Goal: Communication & Community: Answer question/provide support

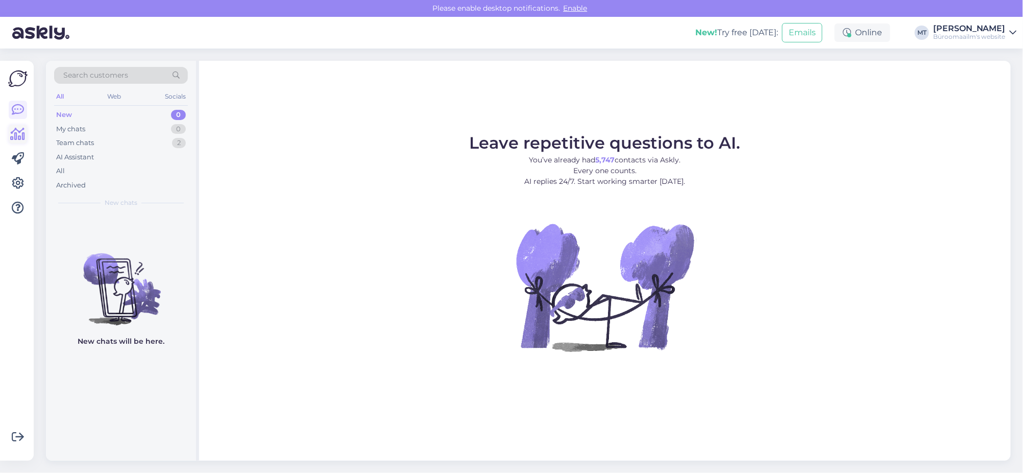
click at [22, 136] on icon at bounding box center [18, 134] width 15 height 12
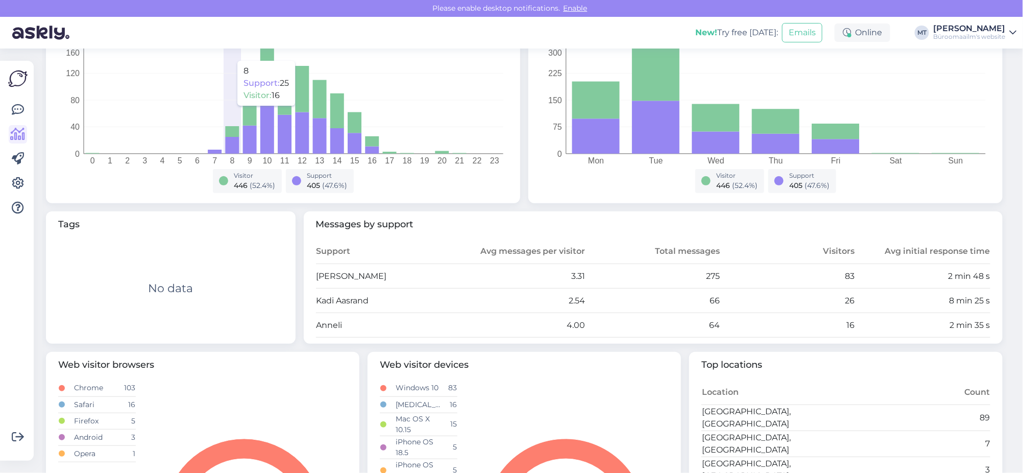
scroll to position [319, 0]
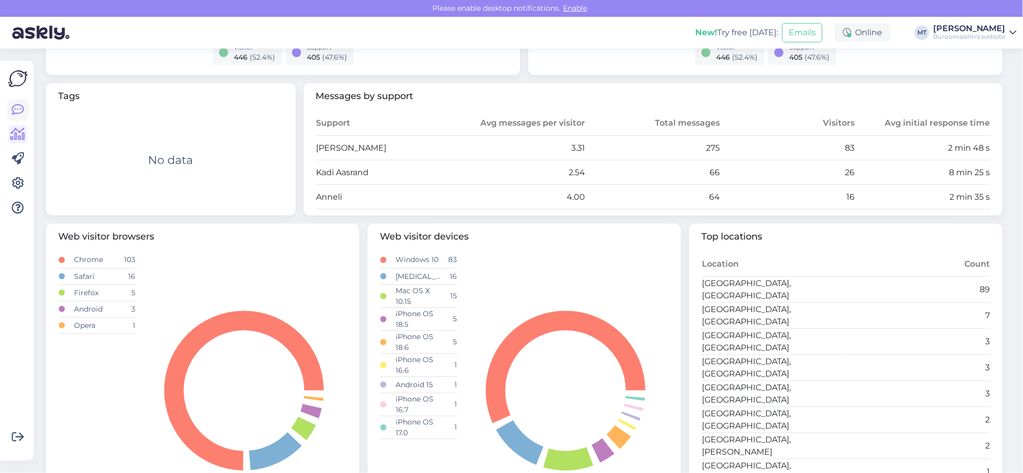
click at [17, 110] on icon at bounding box center [18, 110] width 12 height 12
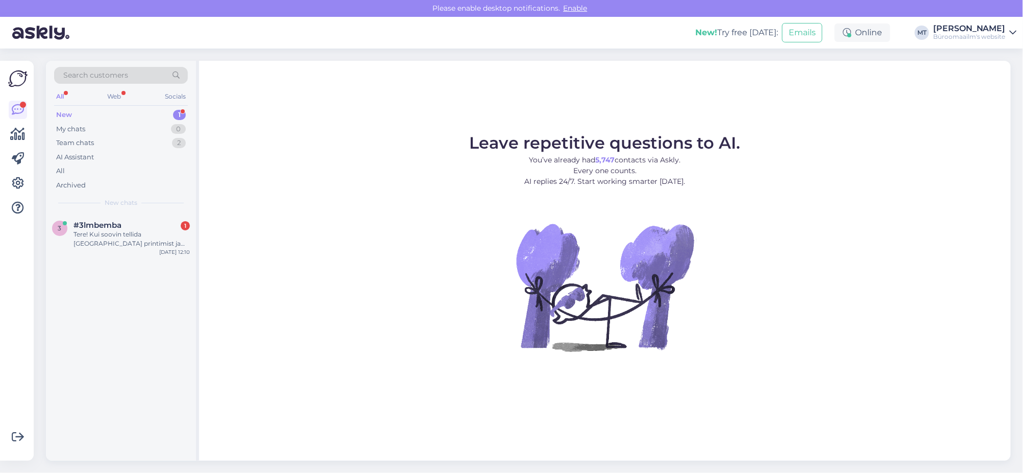
click at [63, 109] on div "New 1" at bounding box center [121, 115] width 134 height 14
click at [91, 234] on div "Tere! Kui soovin tellida Tartus printimist ja lamineerimist, siis mis meiliaadr…" at bounding box center [131, 239] width 116 height 18
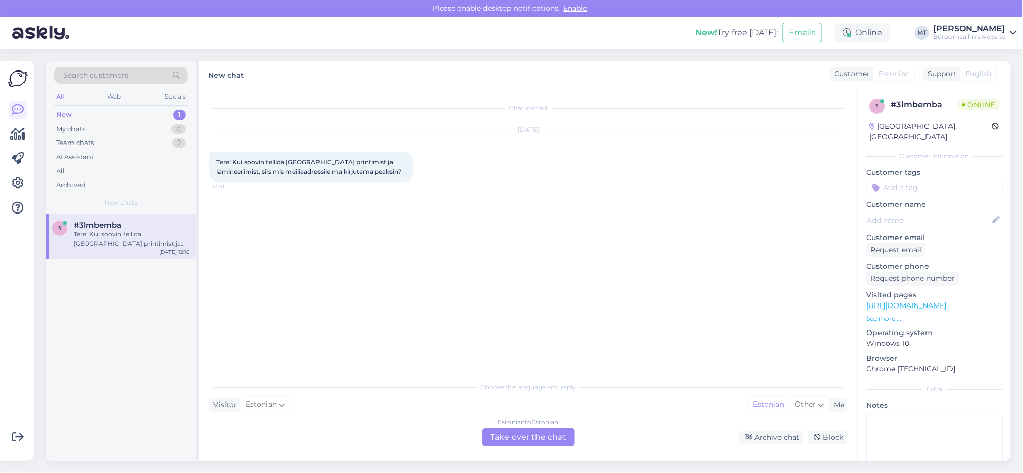
click at [520, 435] on div "Estonian to Estonian Take over the chat" at bounding box center [528, 437] width 92 height 18
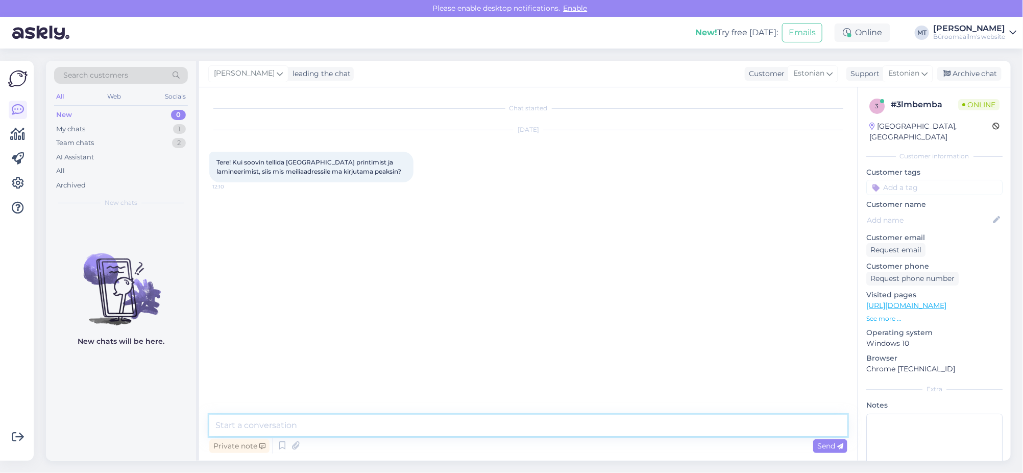
click at [307, 429] on textarea at bounding box center [528, 424] width 638 height 21
paste textarea "teenused.tartu@byroomaailm.ee"
type textarea "Tere. Palun kirjutage teenused.tartu@byroomaailm.ee"
click at [830, 449] on span "Send" at bounding box center [830, 445] width 26 height 9
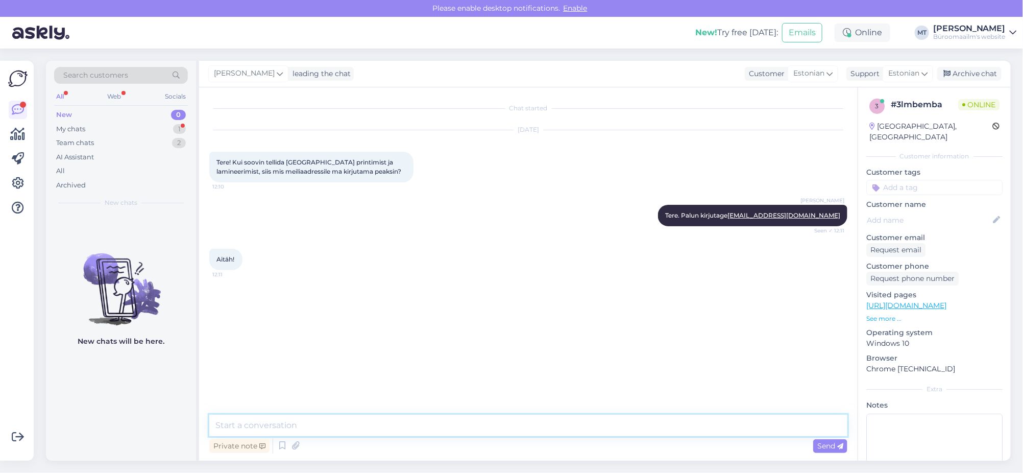
click at [239, 424] on textarea at bounding box center [528, 424] width 638 height 21
type textarea "Aitäh."
click at [973, 73] on div "Archive chat" at bounding box center [969, 74] width 64 height 14
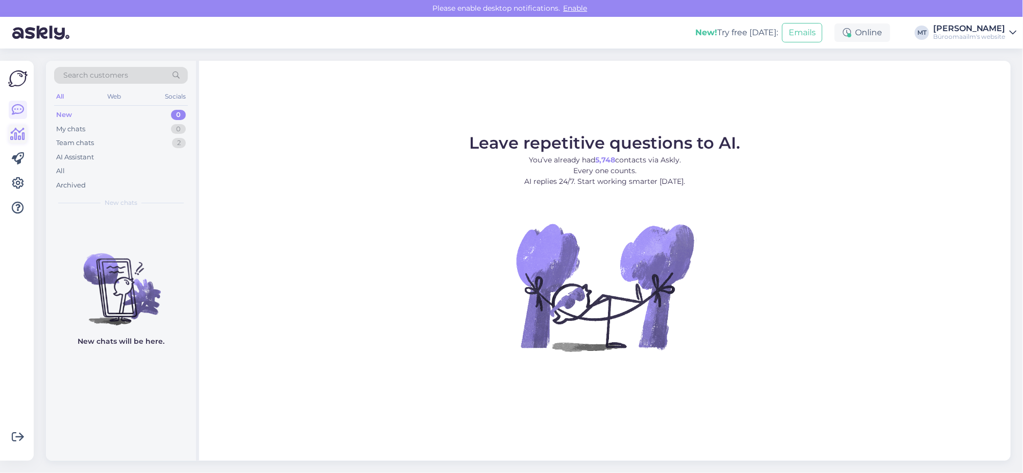
click at [17, 135] on icon at bounding box center [18, 134] width 15 height 12
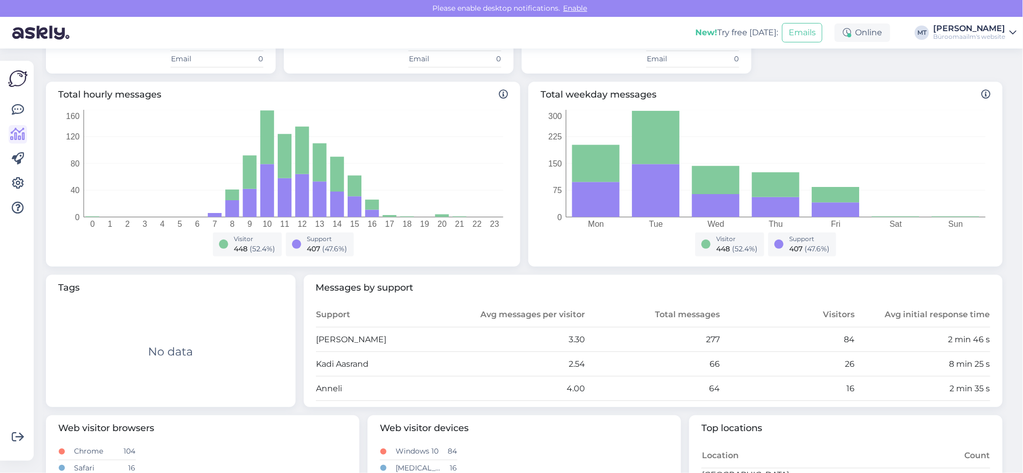
scroll to position [319, 0]
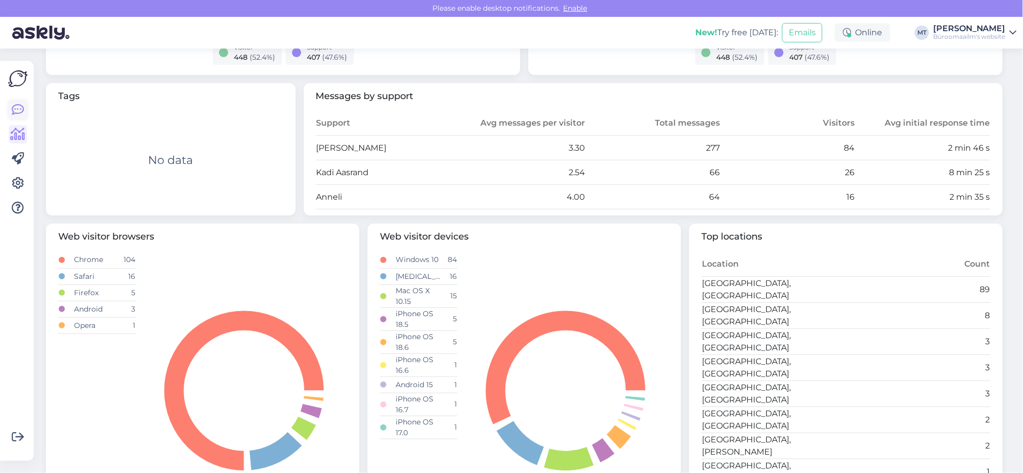
click at [19, 111] on icon at bounding box center [18, 110] width 12 height 12
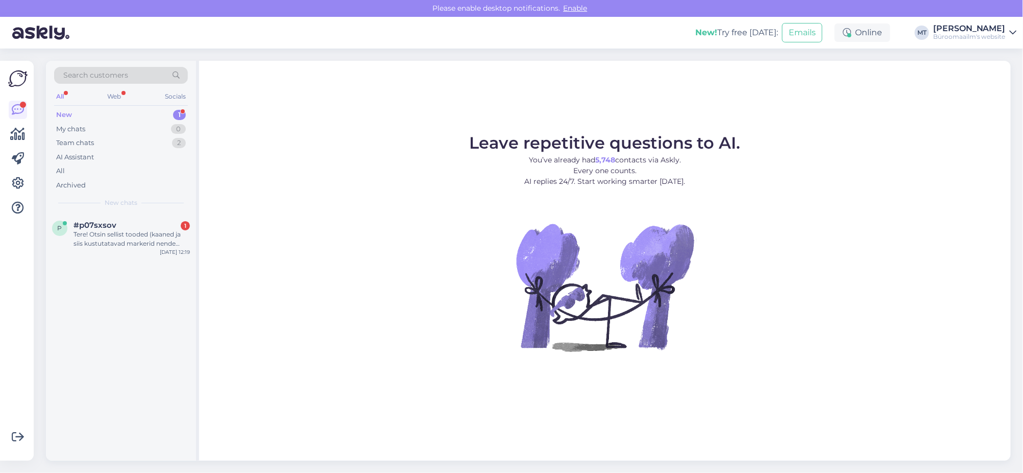
click at [65, 113] on div "New" at bounding box center [64, 115] width 16 height 10
click at [86, 236] on div "Tere! Otsin sellist tooded (kaaned ja siis kustutatavad markerid nende [PERSON_…" at bounding box center [131, 239] width 116 height 18
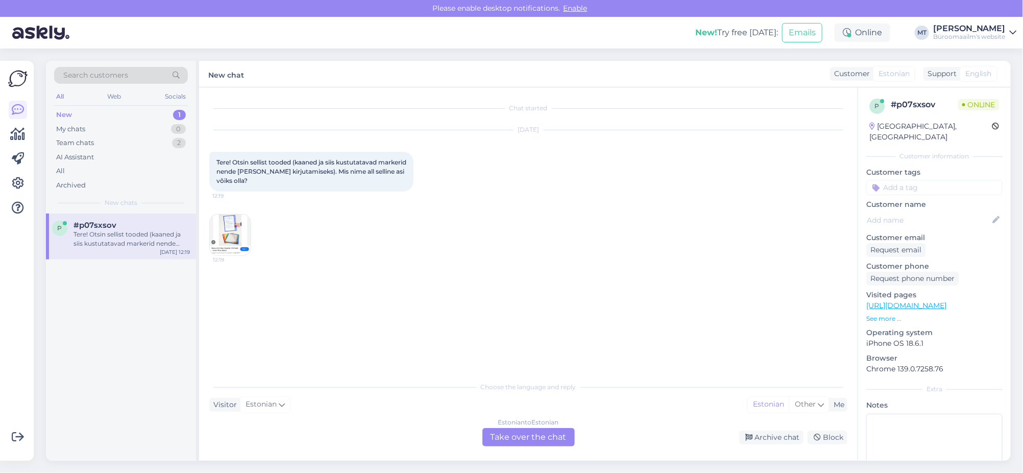
click at [227, 231] on img at bounding box center [230, 234] width 41 height 41
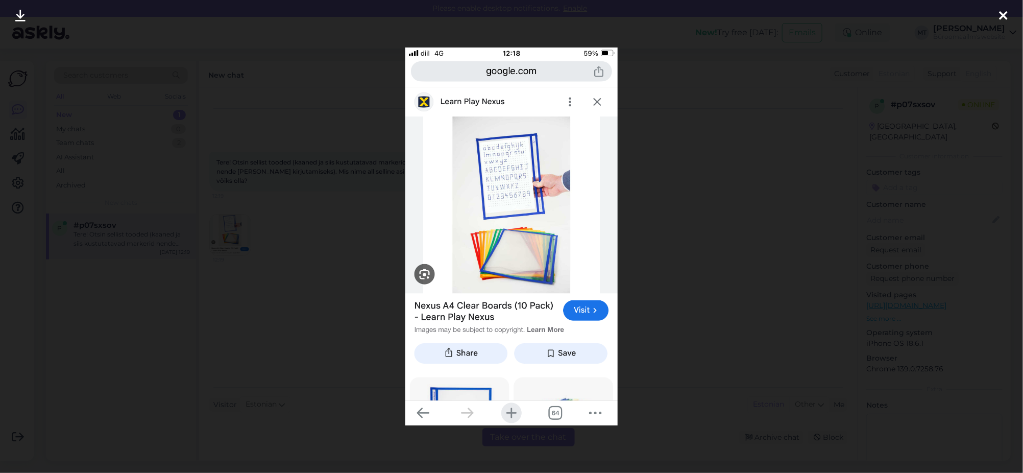
click at [1002, 14] on icon at bounding box center [1003, 16] width 8 height 13
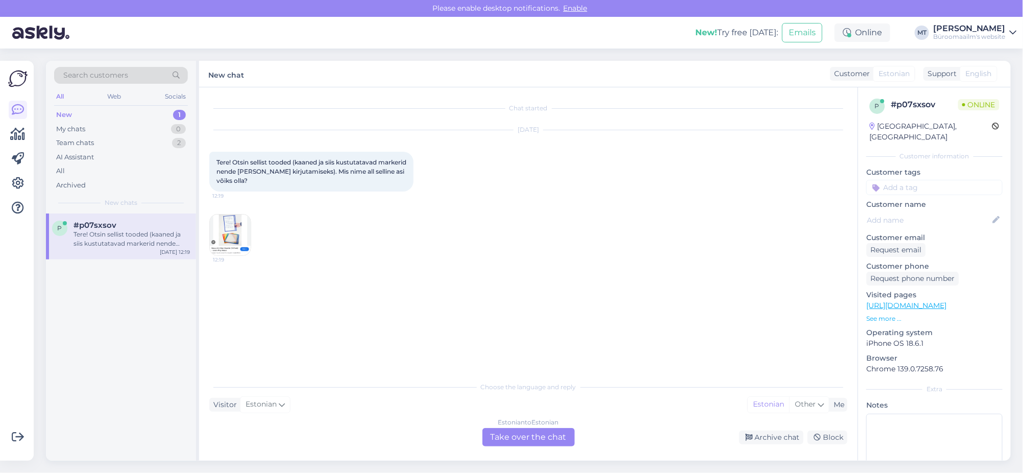
click at [529, 438] on div "Estonian to Estonian Take over the chat" at bounding box center [528, 437] width 92 height 18
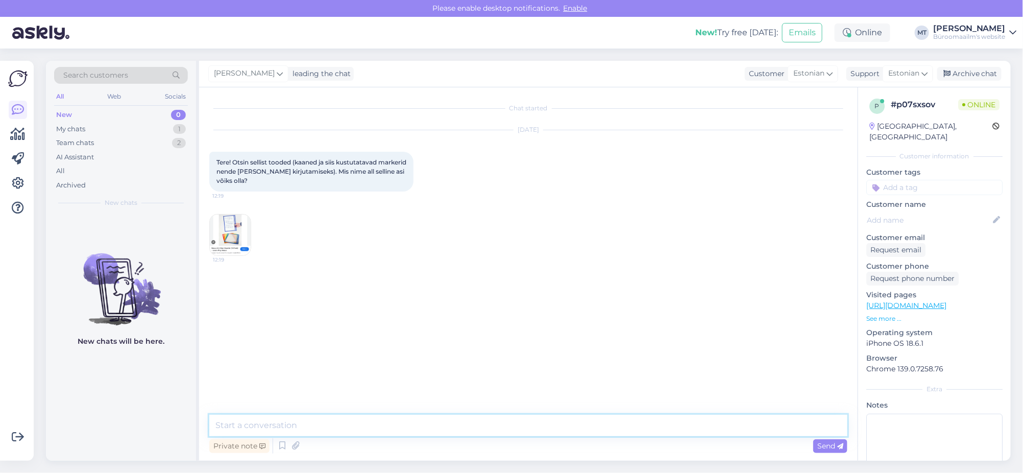
click at [283, 435] on textarea at bounding box center [528, 424] width 638 height 21
paste textarea "[URL][DOMAIN_NAME]"
drag, startPoint x: 319, startPoint y: 425, endPoint x: 237, endPoint y: 434, distance: 82.7
click at [237, 434] on textarea "Tere. Kas on otsitav toode [URL][DOMAIN_NAME] sirvimissüsteemi taskud" at bounding box center [528, 424] width 638 height 21
type textarea "Tere. [URL][DOMAIN_NAME] sirvimissüsteemi taskud"
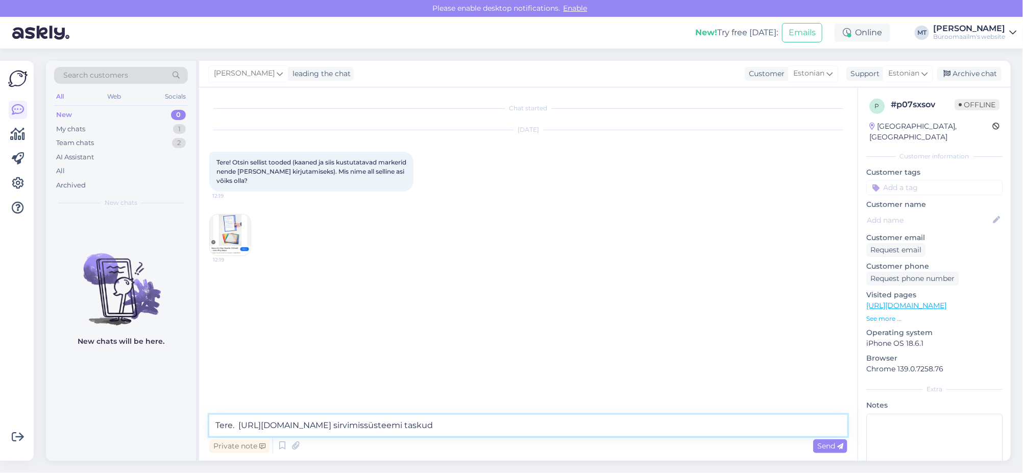
click at [680, 427] on textarea "Tere. [URL][DOMAIN_NAME] sirvimissüsteemi taskud" at bounding box center [528, 424] width 638 height 21
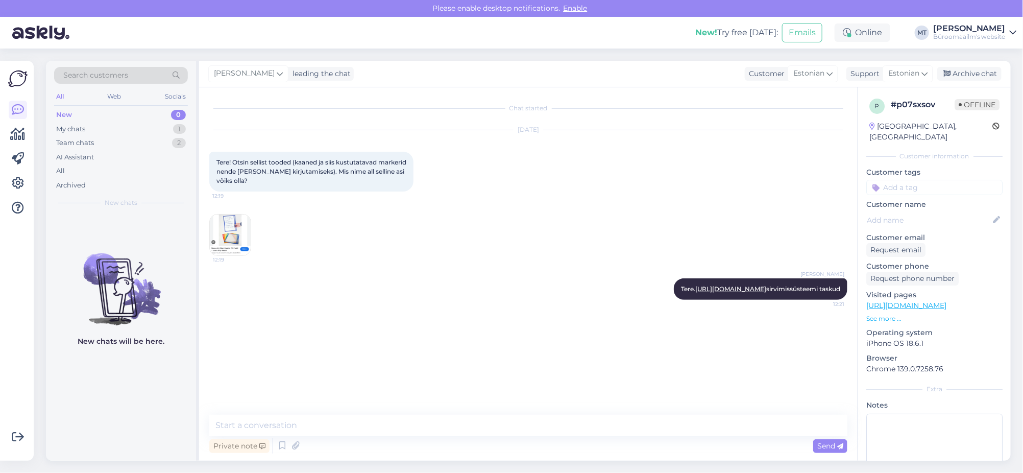
click at [235, 226] on img at bounding box center [230, 234] width 41 height 41
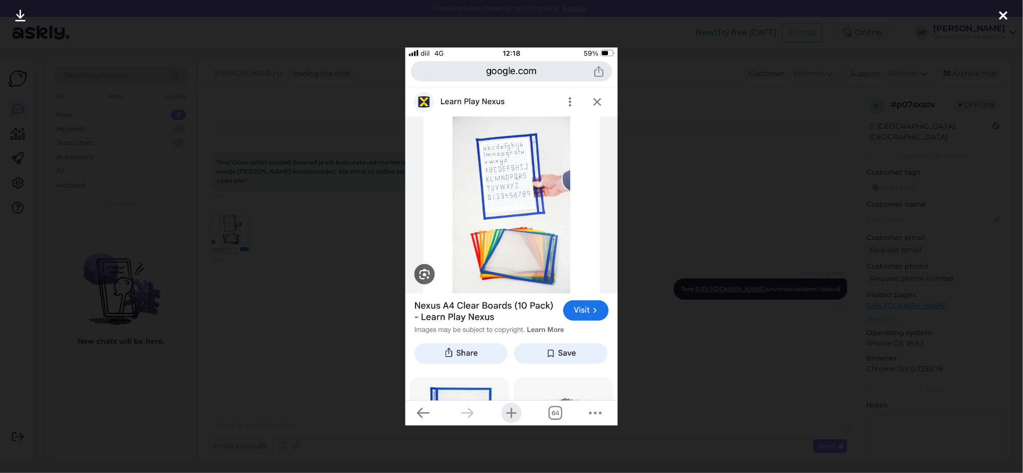
click at [1008, 11] on div at bounding box center [1003, 16] width 20 height 32
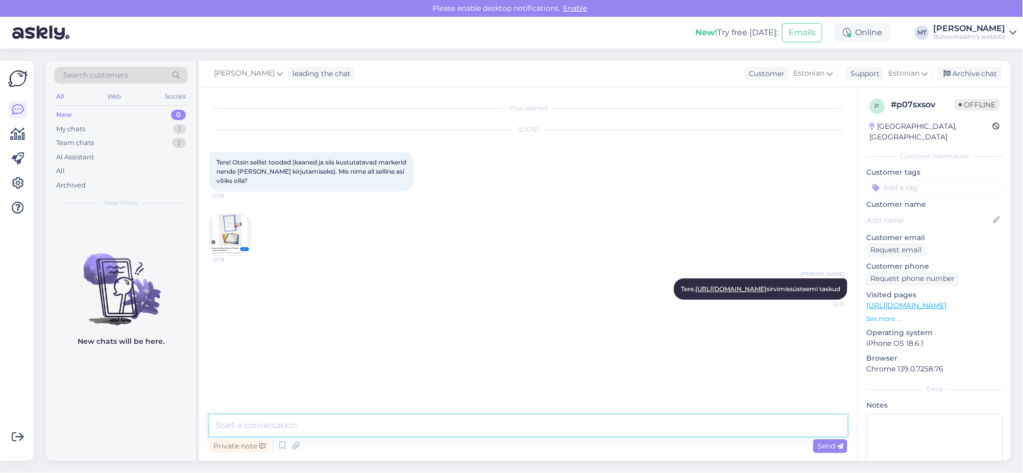
click at [264, 426] on textarea at bounding box center [528, 424] width 638 height 21
type textarea "Või mõtlete kileümbrikku ?"
paste textarea "[URL][DOMAIN_NAME]"
type textarea "[URL][DOMAIN_NAME]"
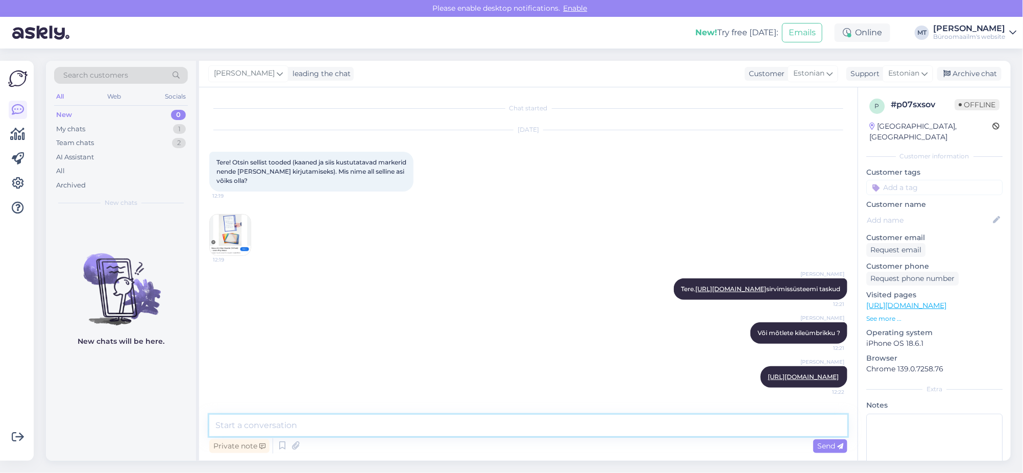
scroll to position [29, 0]
click at [234, 214] on img at bounding box center [230, 234] width 41 height 41
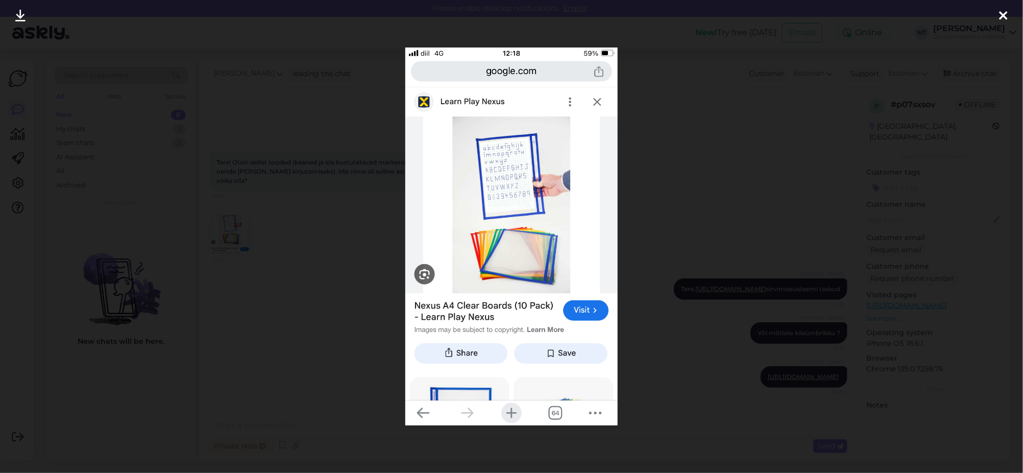
click at [1012, 8] on div at bounding box center [1003, 16] width 20 height 32
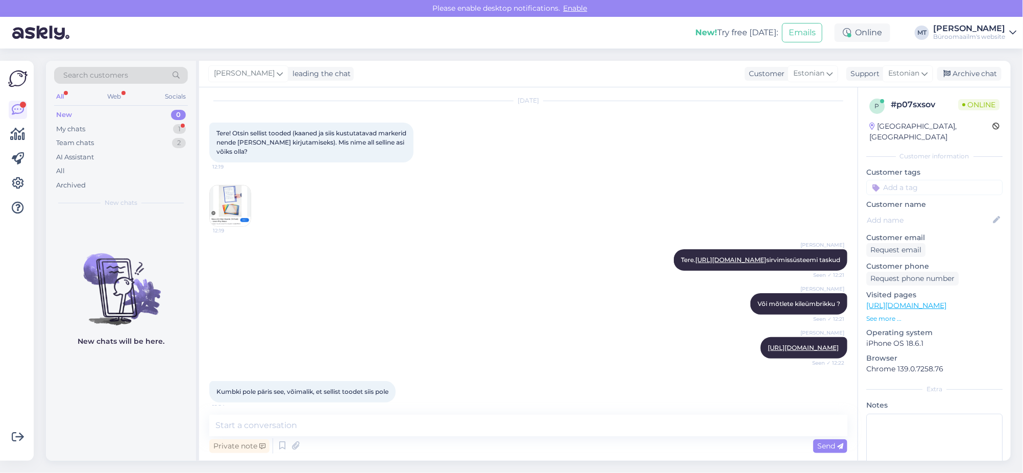
scroll to position [73, 0]
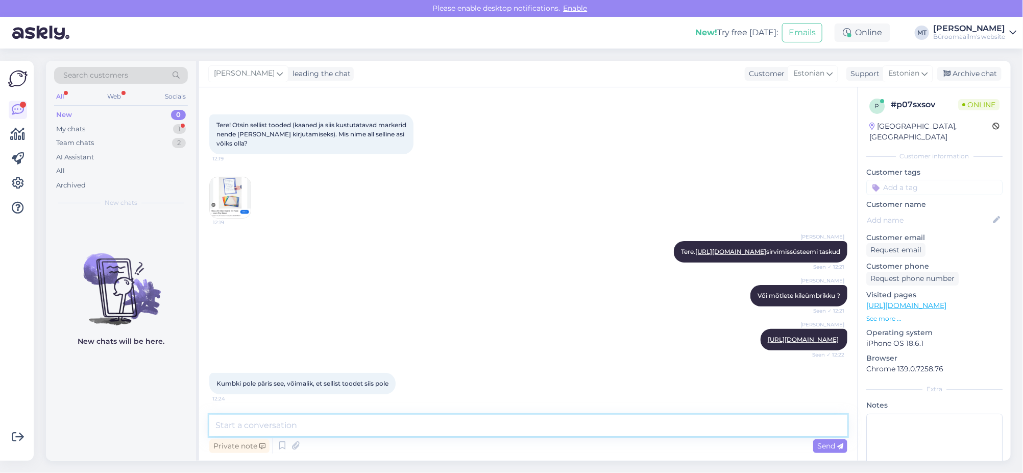
click at [314, 430] on textarea at bounding box center [528, 424] width 638 height 21
click at [232, 177] on img at bounding box center [230, 197] width 41 height 41
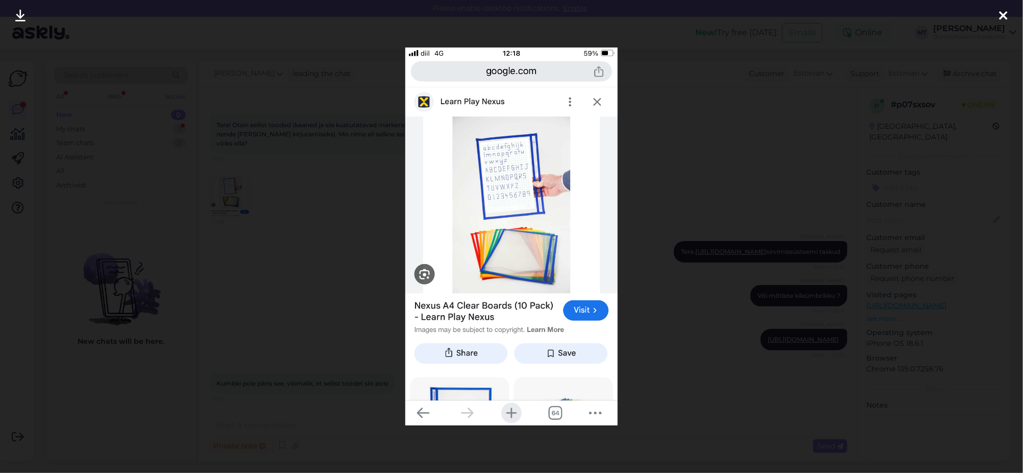
click at [997, 17] on div at bounding box center [1003, 16] width 20 height 32
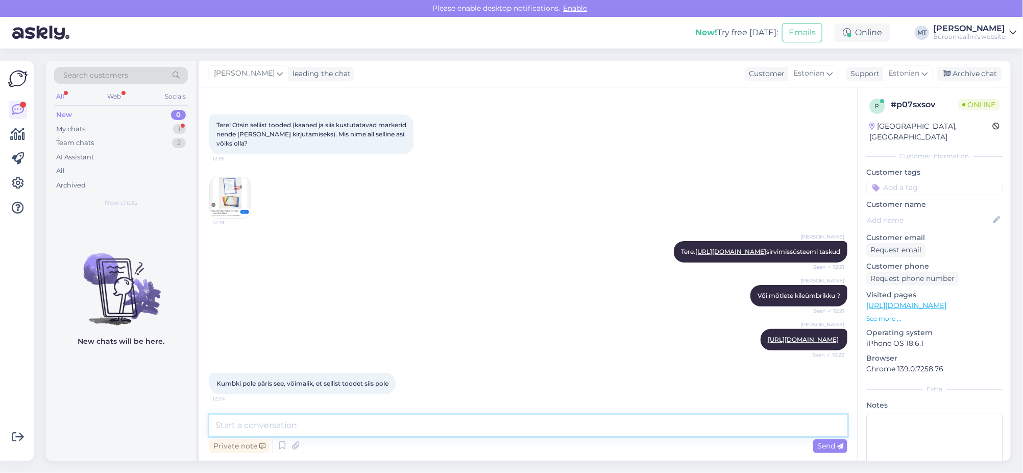
click at [270, 427] on textarea at bounding box center [528, 424] width 638 height 21
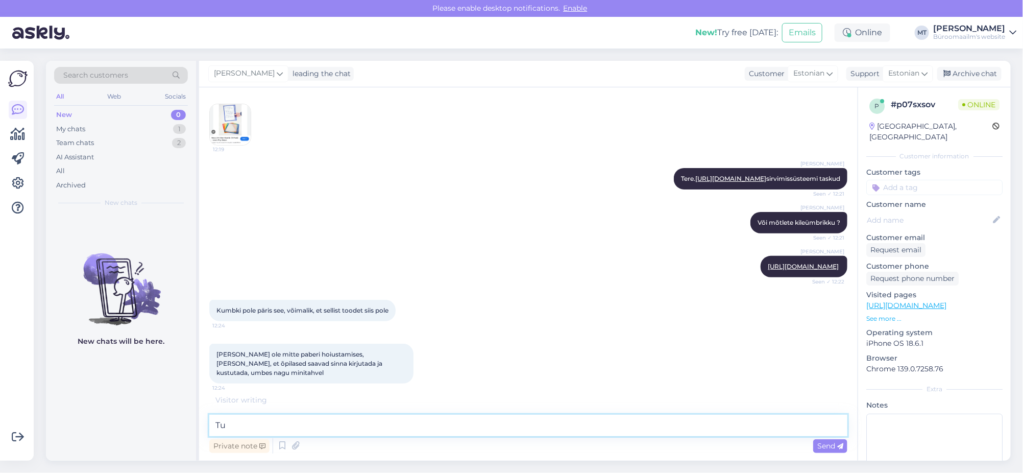
type textarea "T"
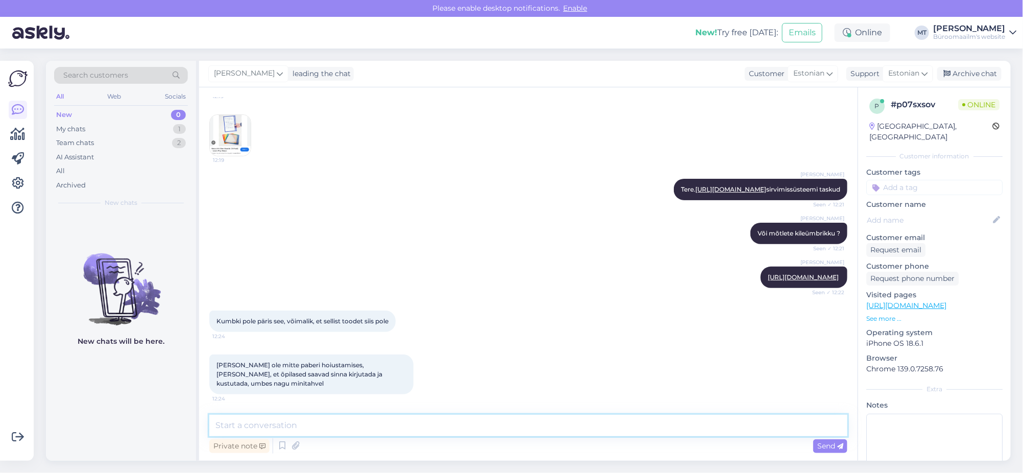
click at [297, 424] on textarea at bounding box center [528, 424] width 638 height 21
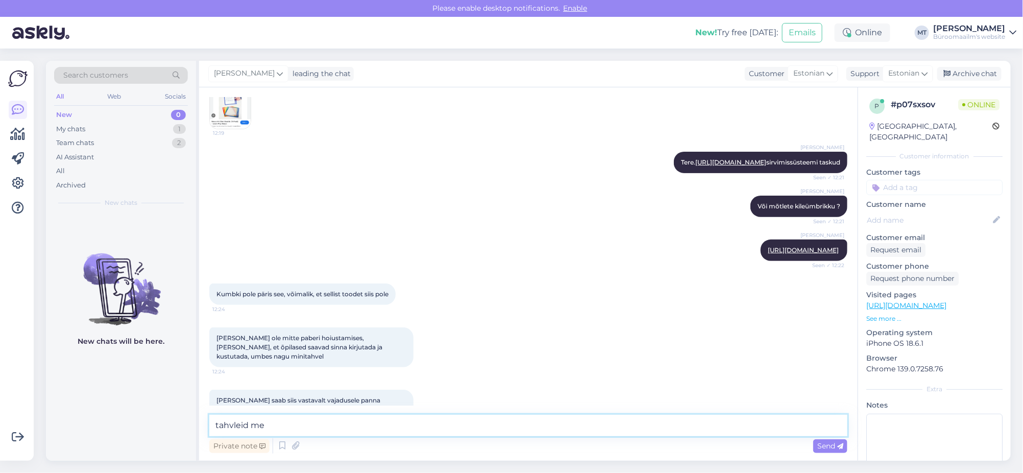
scroll to position [179, 0]
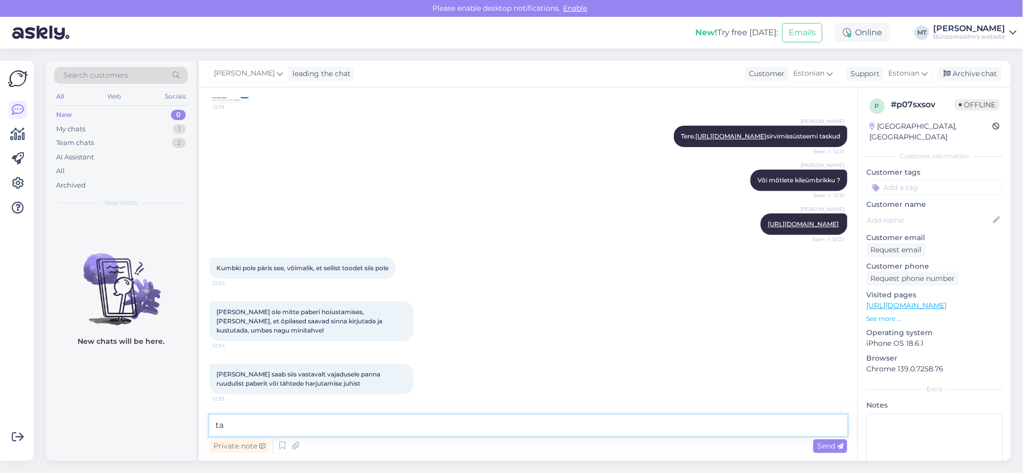
type textarea "t"
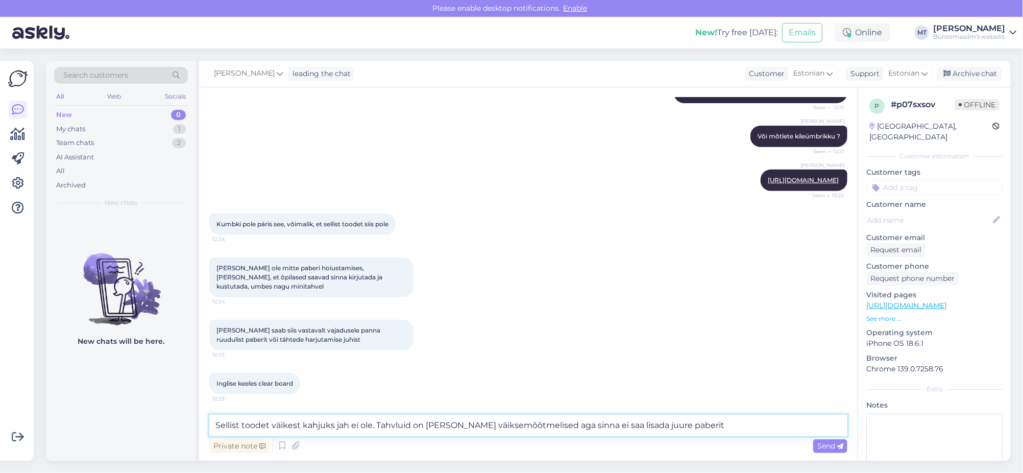
type textarea "Sellist toodet väikest kahjuks jah ei ole. Tahvluid on [PERSON_NAME] väiksemõõt…"
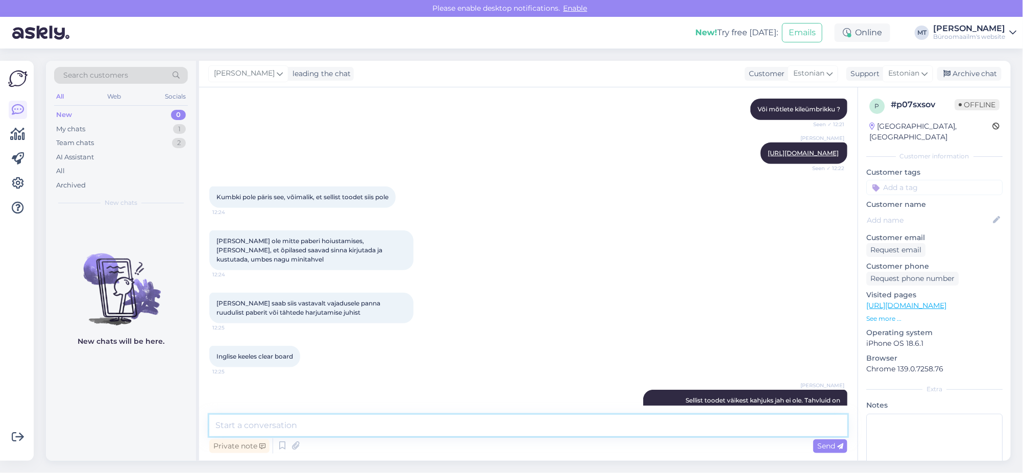
scroll to position [276, 0]
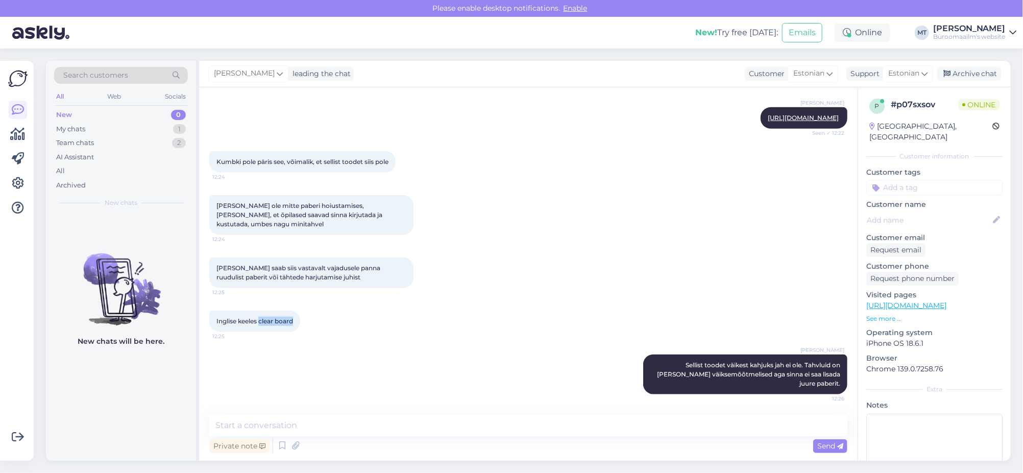
drag, startPoint x: 297, startPoint y: 329, endPoint x: 260, endPoint y: 333, distance: 36.9
click at [260, 332] on div "Inglise keeles clear board 12:25" at bounding box center [254, 320] width 91 height 21
copy span "clear board"
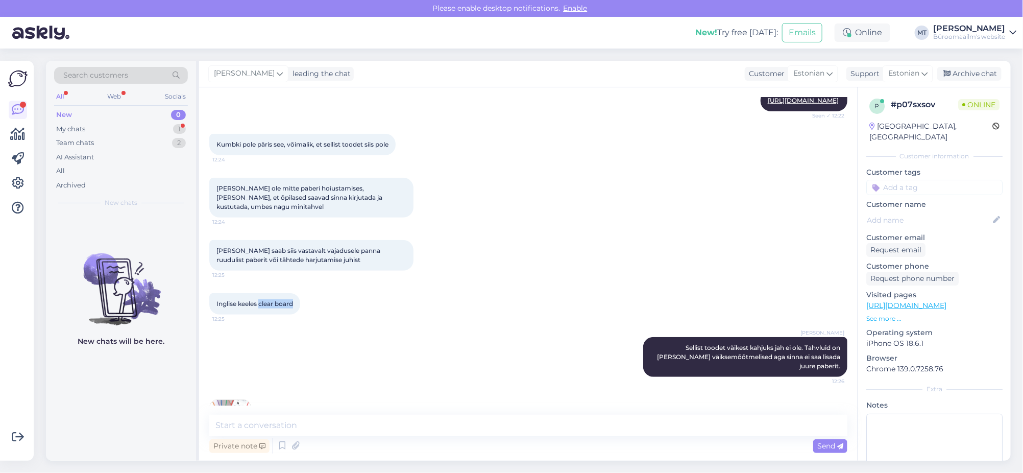
scroll to position [340, 0]
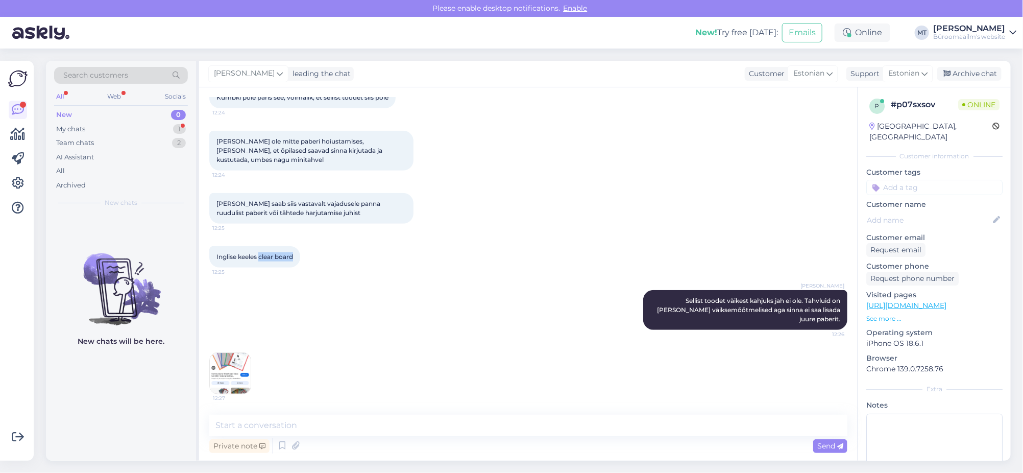
click at [238, 379] on img at bounding box center [230, 373] width 41 height 41
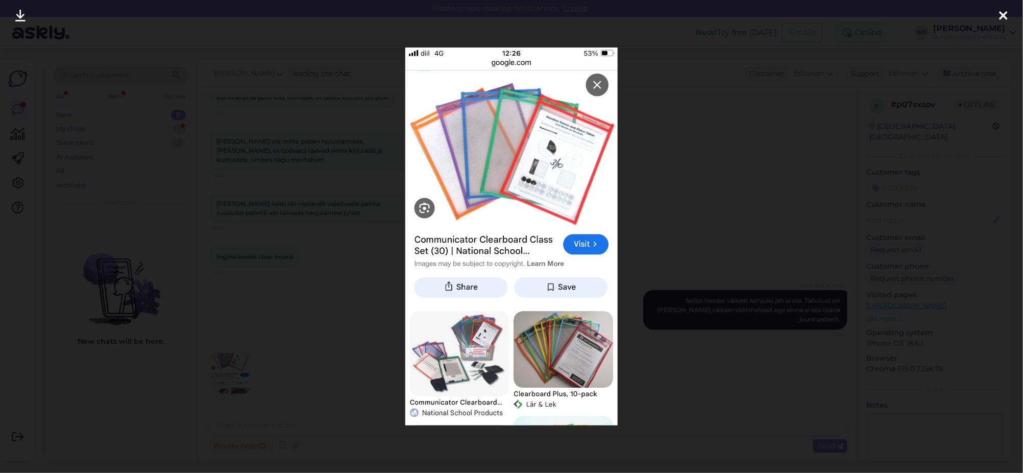
click at [1006, 13] on icon at bounding box center [1003, 16] width 8 height 13
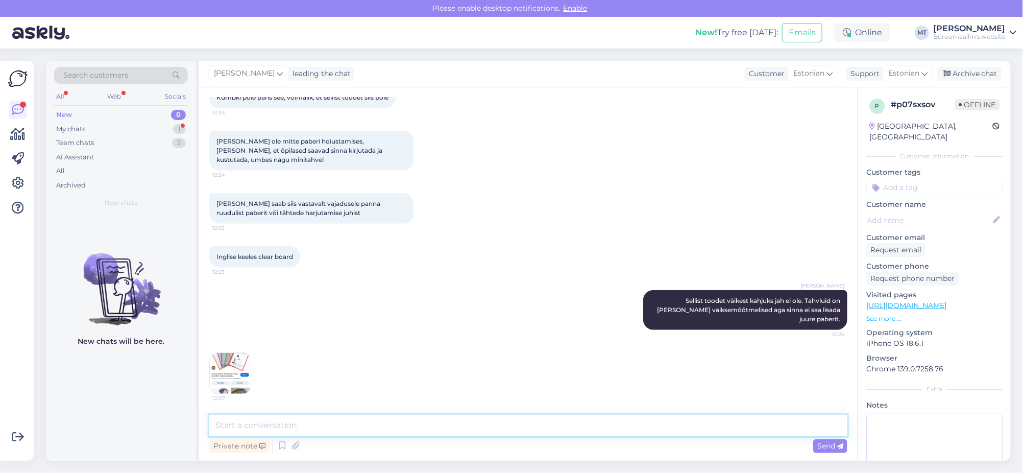
click at [248, 434] on textarea at bounding box center [528, 424] width 638 height 21
type textarea "s"
click at [215, 423] on textarea "sarnast toodet kahjuks meie valikus ei ole." at bounding box center [528, 424] width 638 height 21
type textarea "Sarnast toodet kahjuks meie valikus ei ole."
click at [837, 444] on icon at bounding box center [840, 446] width 6 height 6
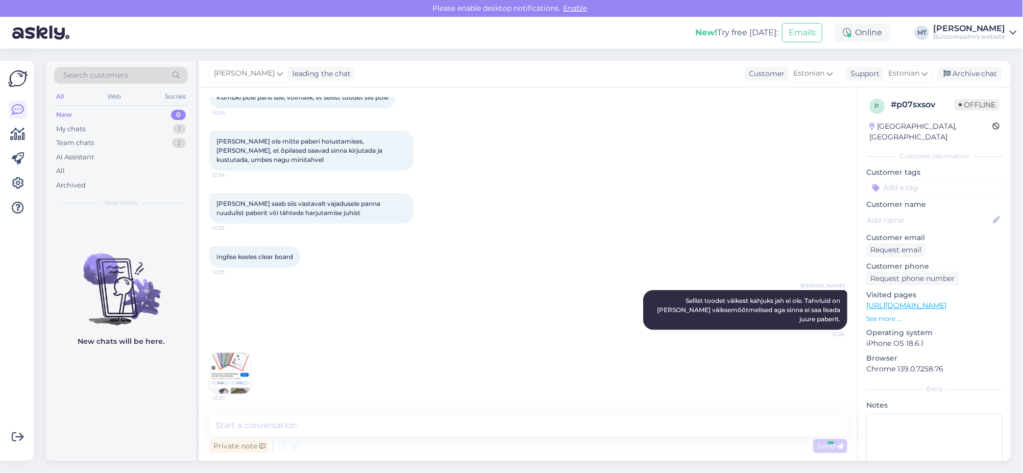
scroll to position [384, 0]
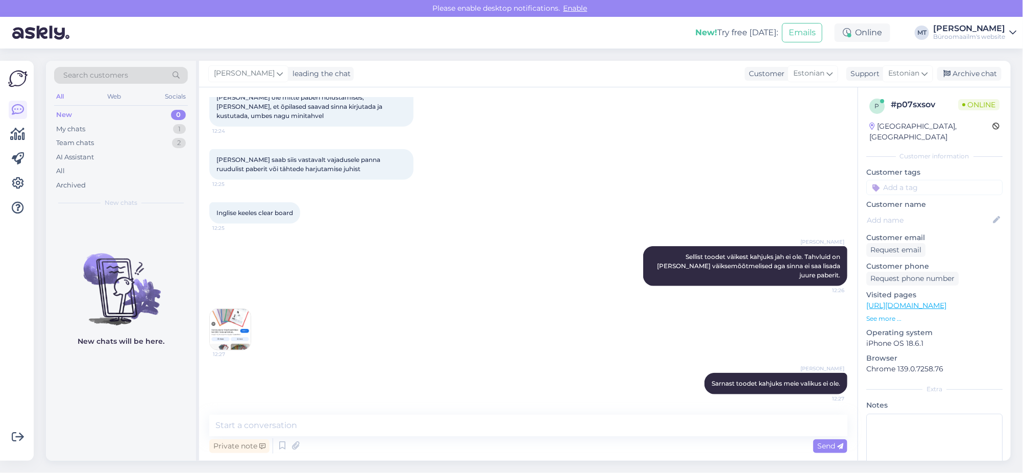
click at [241, 335] on img at bounding box center [230, 329] width 41 height 41
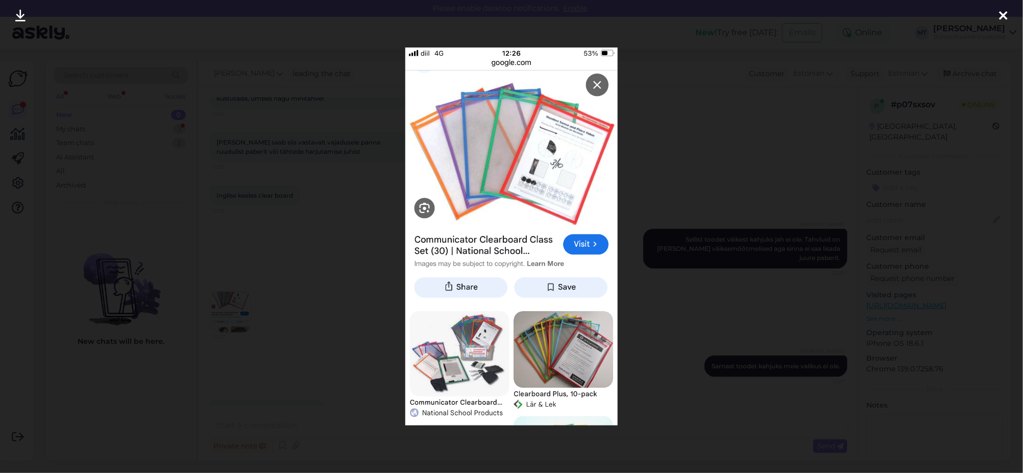
scroll to position [429, 0]
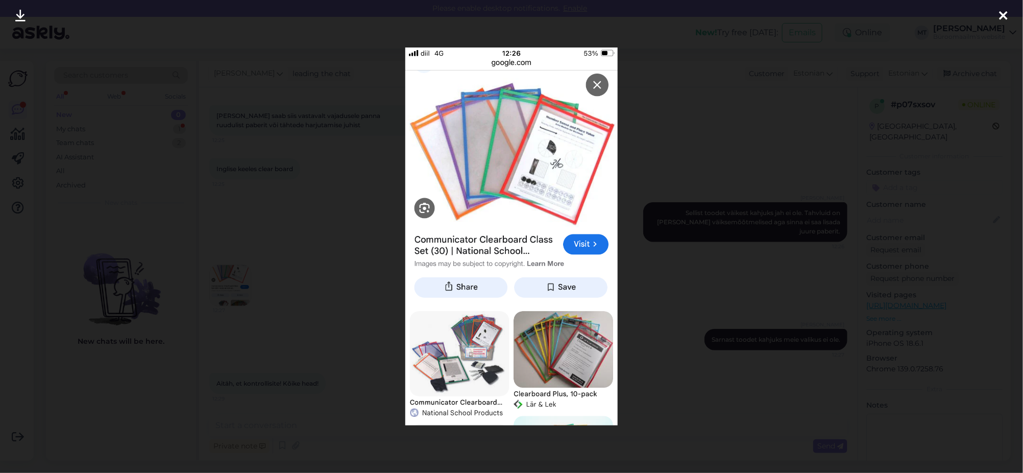
click at [8, 411] on div at bounding box center [511, 236] width 1023 height 473
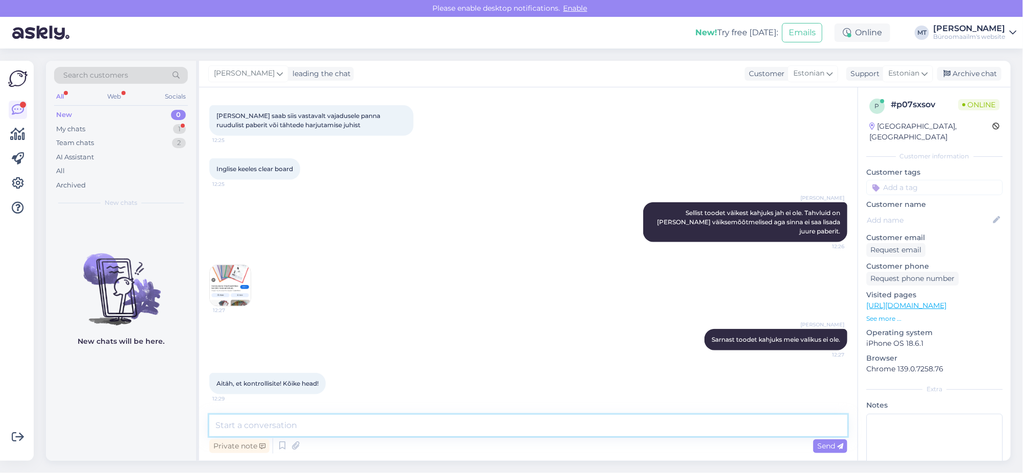
click at [250, 426] on textarea at bounding box center [528, 424] width 638 height 21
type textarea "Aitäh. [PERSON_NAME] info meie ostujuhile edasi, võib-olla on võimalik kuskilt …"
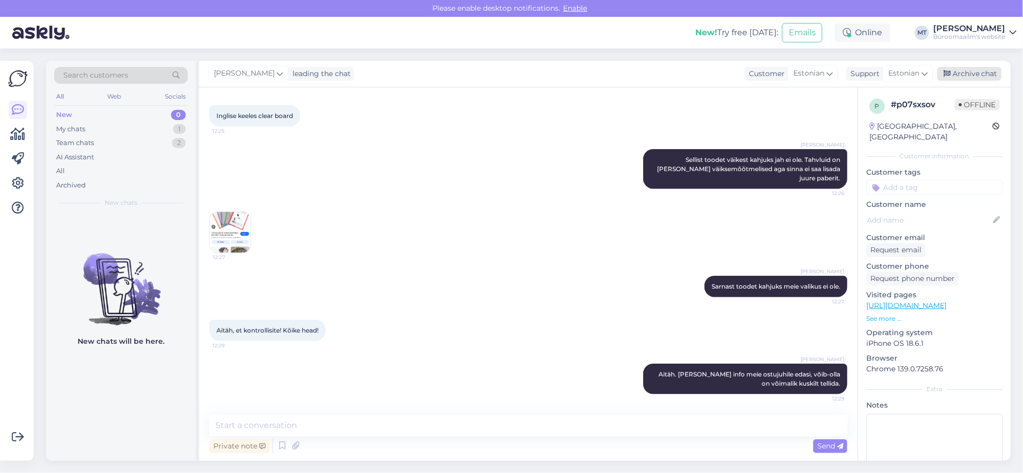
click at [966, 70] on div "Archive chat" at bounding box center [969, 74] width 64 height 14
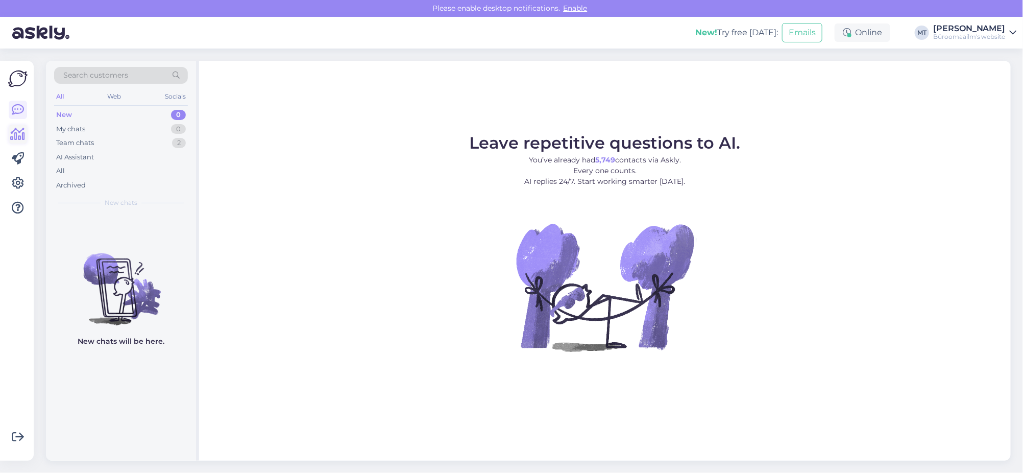
click at [17, 142] on link at bounding box center [18, 134] width 18 height 18
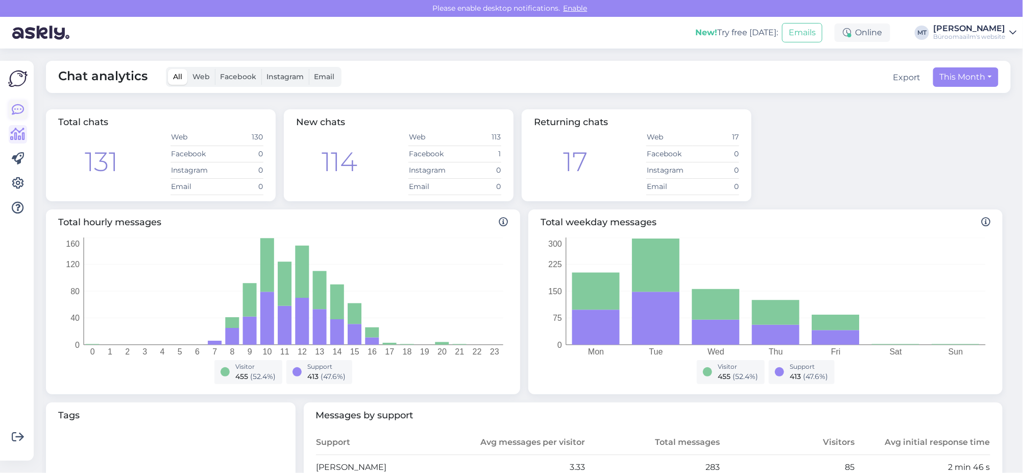
click at [20, 113] on icon at bounding box center [18, 110] width 12 height 12
